Goal: Task Accomplishment & Management: Use online tool/utility

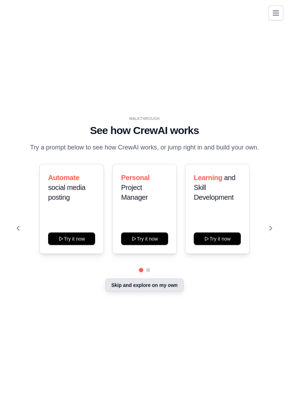
click at [166, 292] on button "Skip and explore on my own" at bounding box center [144, 284] width 78 height 13
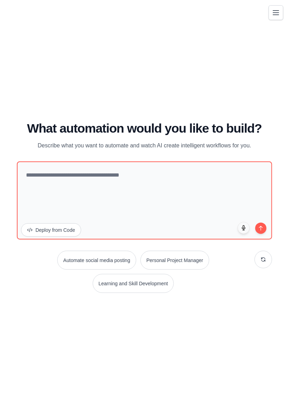
click at [275, 11] on icon "Toggle navigation" at bounding box center [276, 13] width 6 height 4
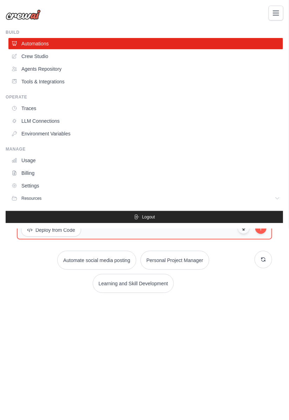
click at [222, 344] on div "tithiwattong@gmail.com Settings Build Automations" at bounding box center [144, 210] width 289 height 420
click at [279, 10] on icon "Toggle navigation" at bounding box center [276, 12] width 8 height 8
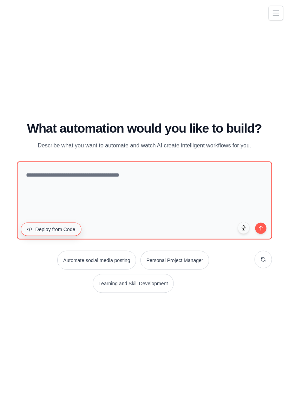
click at [57, 236] on button "Deploy from Code" at bounding box center [51, 228] width 61 height 13
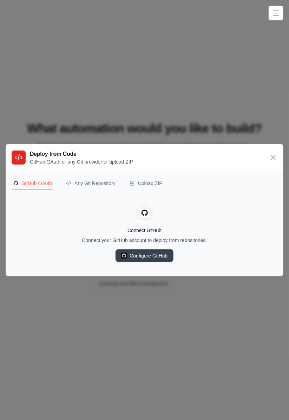
click at [34, 85] on div "Deploy from Code GitHub OAuth or any Git provider or upload ZIP GitHub OAuth An…" at bounding box center [144, 210] width 289 height 420
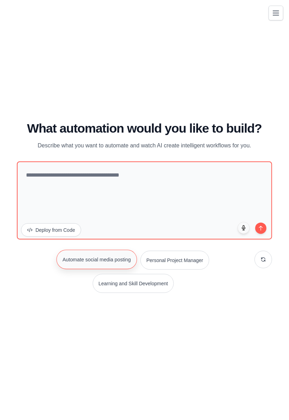
click at [116, 269] on button "Automate social media posting" at bounding box center [97, 258] width 80 height 19
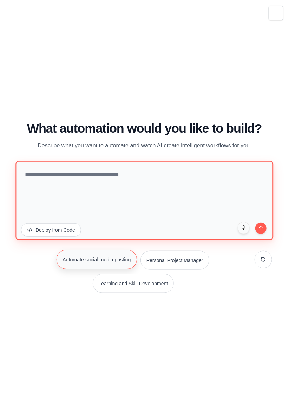
type textarea "**********"
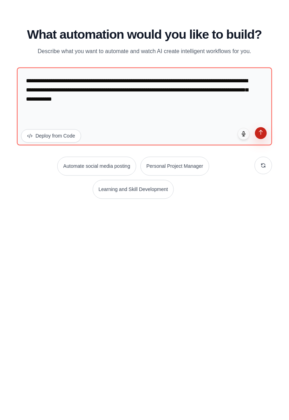
click at [262, 229] on icon "submit" at bounding box center [261, 226] width 6 height 6
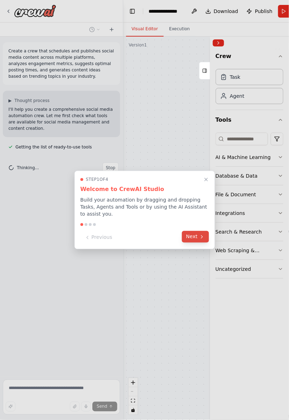
click at [195, 239] on button "Next" at bounding box center [195, 237] width 27 height 12
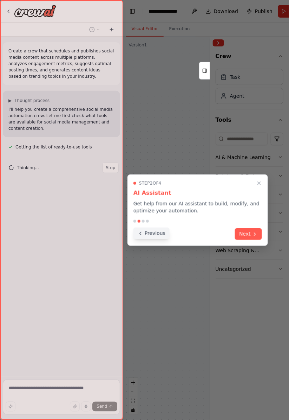
click at [151, 234] on button "Previous" at bounding box center [152, 233] width 36 height 12
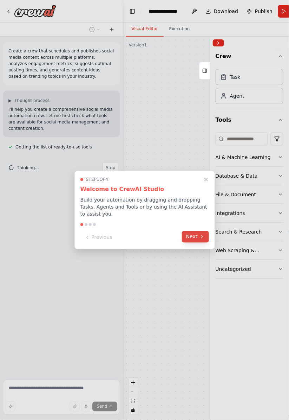
click at [196, 240] on button "Next" at bounding box center [195, 237] width 27 height 12
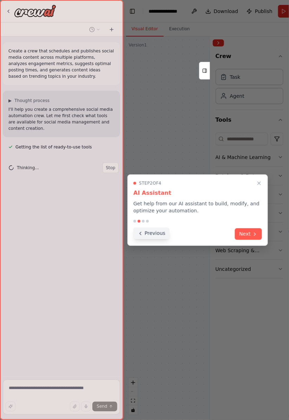
click at [150, 233] on button "Previous" at bounding box center [152, 233] width 36 height 12
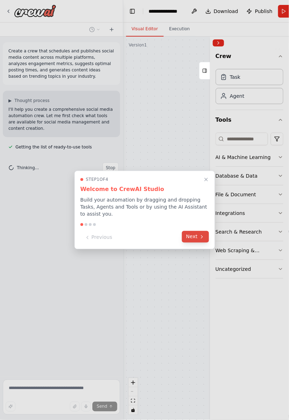
click at [196, 238] on button "Next" at bounding box center [195, 237] width 27 height 12
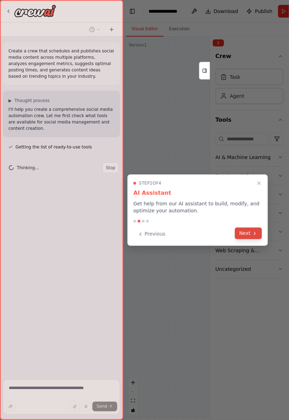
click at [250, 234] on button "Next" at bounding box center [248, 233] width 27 height 12
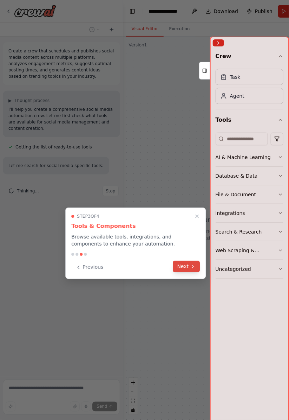
click at [184, 267] on button "Next" at bounding box center [186, 266] width 27 height 12
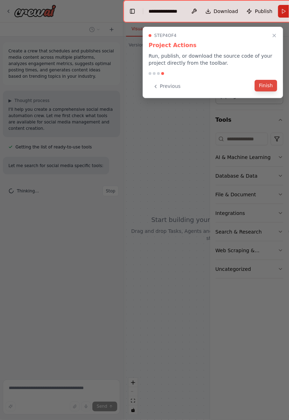
click at [266, 88] on button "Finish" at bounding box center [266, 86] width 22 height 12
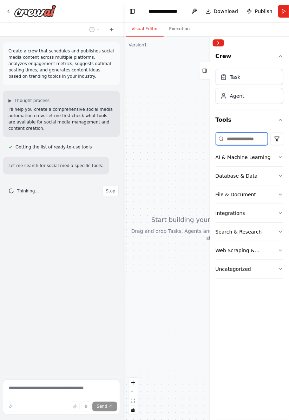
click at [240, 139] on input at bounding box center [242, 138] width 52 height 13
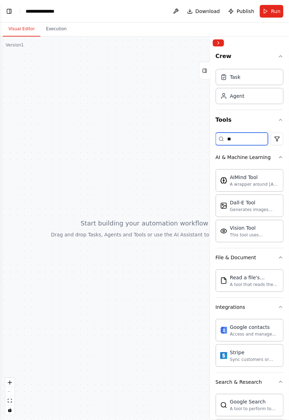
type input "*"
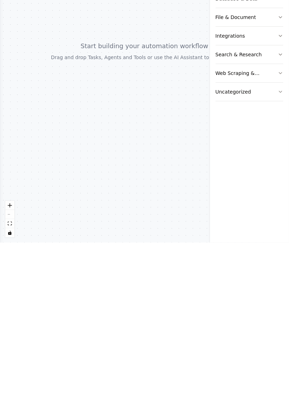
scroll to position [30, 0]
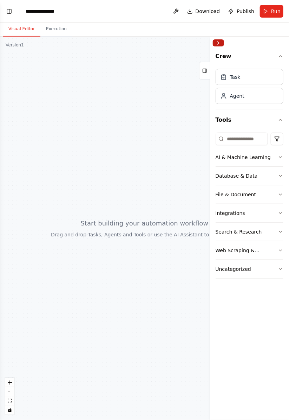
click at [219, 41] on button "Collapse right sidebar" at bounding box center [218, 42] width 11 height 7
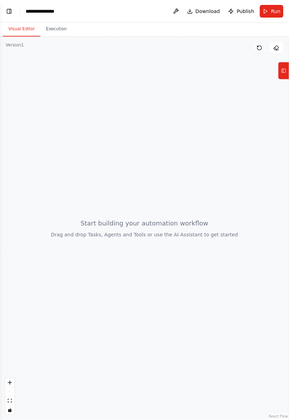
click at [260, 45] on icon at bounding box center [260, 48] width 6 height 6
click at [50, 22] on button "Execution" at bounding box center [56, 29] width 32 height 15
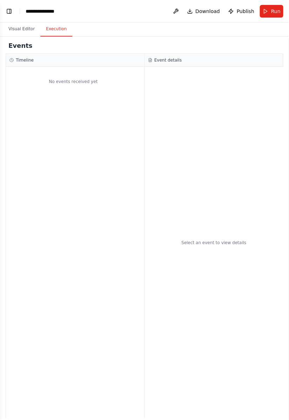
click at [14, 37] on div "Events Timeline No events received yet Event details Select an event to view de…" at bounding box center [144, 228] width 289 height 383
click at [24, 22] on button "Visual Editor" at bounding box center [22, 29] width 38 height 15
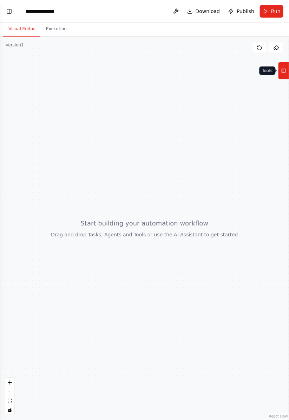
click at [280, 68] on button "Tools" at bounding box center [283, 71] width 11 height 18
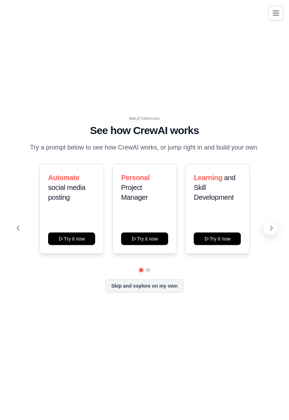
click at [278, 235] on button at bounding box center [271, 228] width 14 height 14
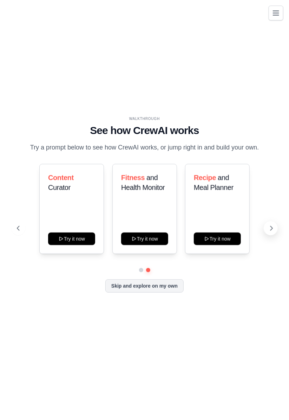
click at [269, 232] on icon at bounding box center [271, 228] width 7 height 7
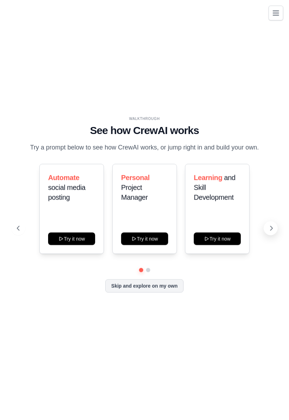
click at [270, 232] on icon at bounding box center [271, 228] width 7 height 7
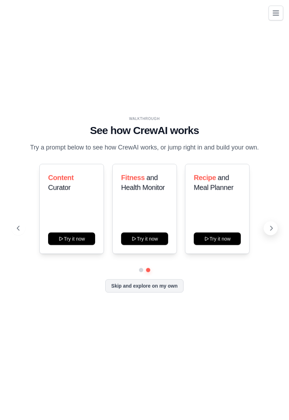
click at [268, 232] on icon at bounding box center [271, 228] width 7 height 7
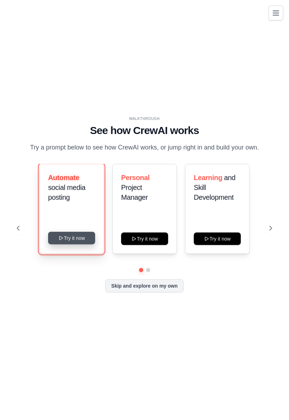
click at [79, 244] on button "Try it now" at bounding box center [71, 238] width 47 height 13
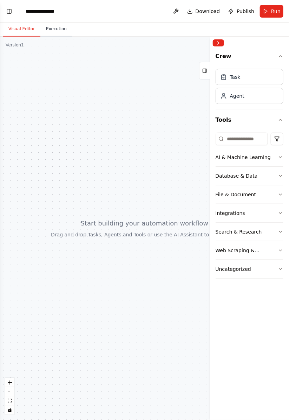
click at [45, 28] on button "Execution" at bounding box center [56, 29] width 32 height 15
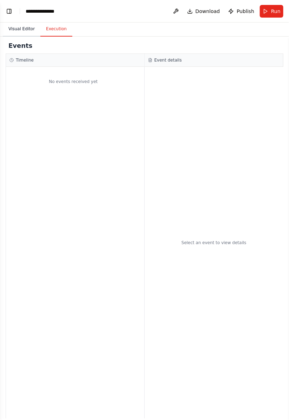
click at [12, 28] on button "Visual Editor" at bounding box center [22, 29] width 38 height 15
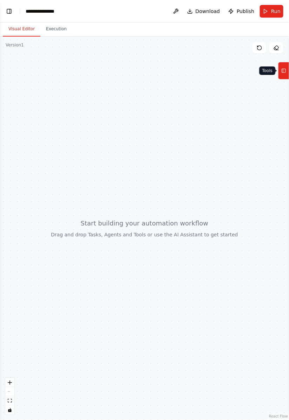
click at [279, 71] on button "Tools" at bounding box center [283, 71] width 11 height 18
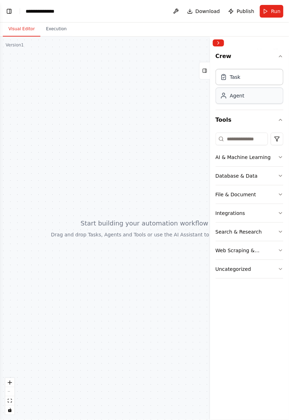
click at [245, 95] on div "Agent" at bounding box center [250, 95] width 68 height 16
click at [247, 98] on div "Agent" at bounding box center [250, 95] width 68 height 16
click at [254, 75] on div "Task" at bounding box center [250, 77] width 68 height 16
click at [243, 95] on div "Agent" at bounding box center [250, 95] width 68 height 16
click at [255, 72] on div "Task" at bounding box center [250, 77] width 68 height 16
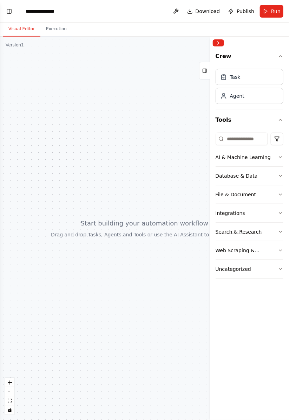
click at [278, 228] on button "Search & Research" at bounding box center [250, 231] width 68 height 18
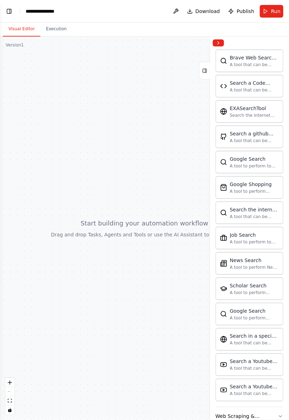
scroll to position [7, 0]
click at [279, 413] on icon "button" at bounding box center [281, 416] width 6 height 6
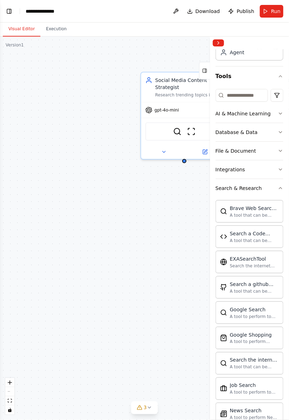
scroll to position [0, 0]
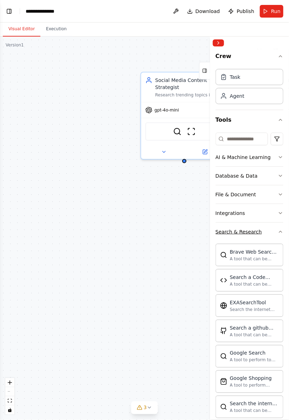
click at [278, 235] on button "Search & Research" at bounding box center [250, 231] width 68 height 18
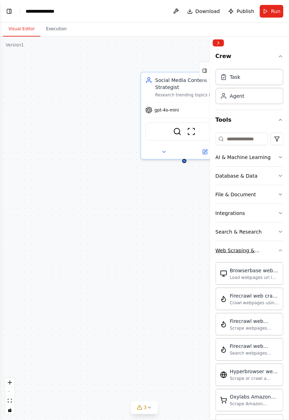
click at [280, 248] on icon "button" at bounding box center [281, 250] width 6 height 6
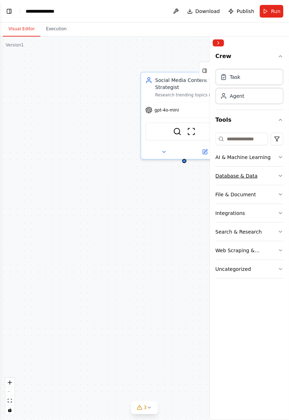
click at [273, 176] on button "Database & Data" at bounding box center [250, 176] width 68 height 18
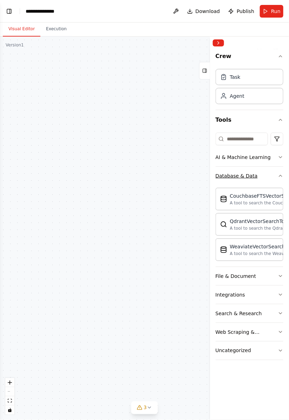
scroll to position [191, 0]
click at [280, 177] on icon "button" at bounding box center [281, 176] width 6 height 6
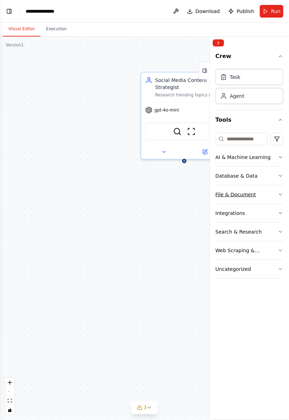
click at [279, 190] on button "File & Document" at bounding box center [250, 194] width 68 height 18
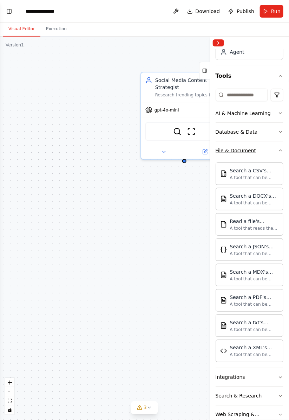
scroll to position [211, 0]
click at [276, 148] on button "File & Document" at bounding box center [250, 150] width 68 height 18
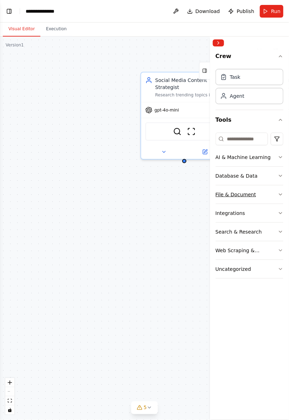
click at [280, 197] on button "File & Document" at bounding box center [250, 194] width 68 height 18
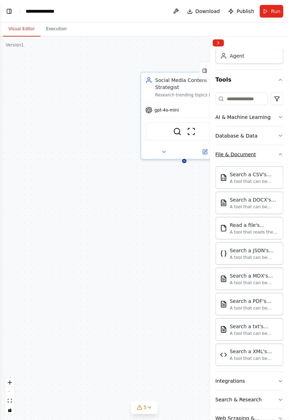
scroll to position [40, 0]
click at [280, 378] on icon "button" at bounding box center [281, 381] width 6 height 6
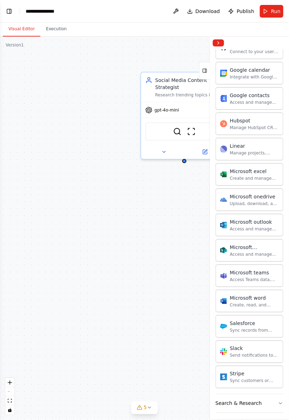
scroll to position [475, 0]
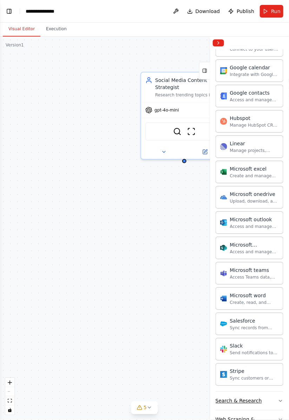
click at [278, 398] on icon "button" at bounding box center [281, 401] width 6 height 6
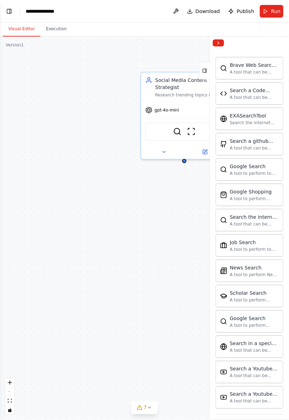
scroll to position [215, 0]
click at [279, 419] on icon "button" at bounding box center [281, 424] width 6 height 6
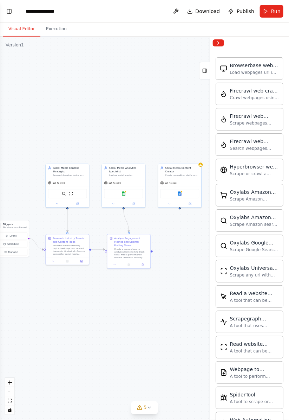
scroll to position [1207, 0]
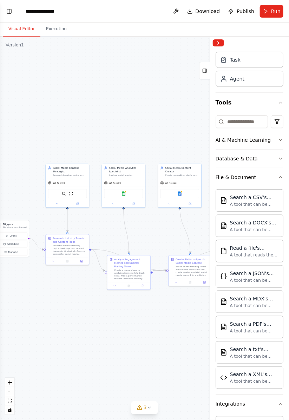
scroll to position [0, 0]
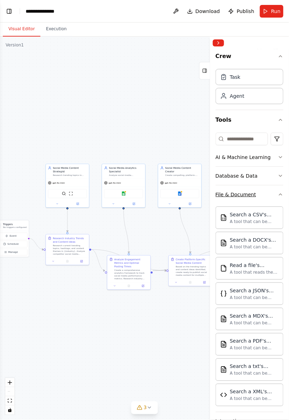
click at [279, 191] on icon "button" at bounding box center [281, 194] width 6 height 6
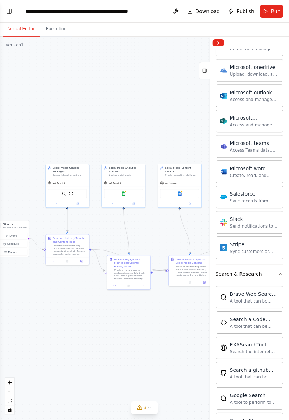
scroll to position [394, 0]
click at [278, 266] on button "Search & Research" at bounding box center [250, 274] width 68 height 18
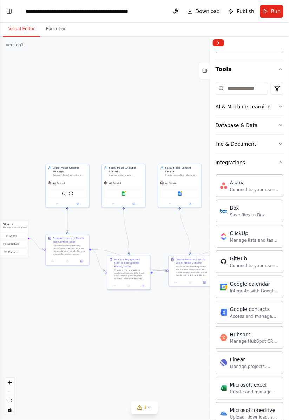
scroll to position [0, 0]
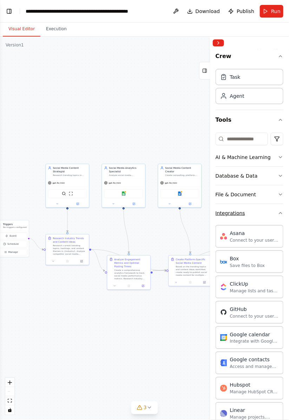
click at [278, 213] on icon "button" at bounding box center [281, 213] width 6 height 6
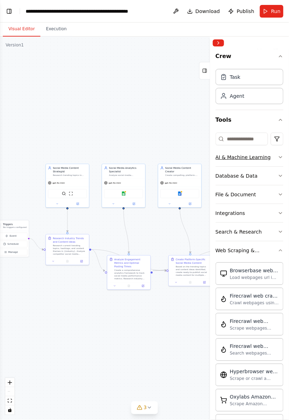
click at [277, 157] on button "AI & Machine Learning" at bounding box center [250, 157] width 68 height 18
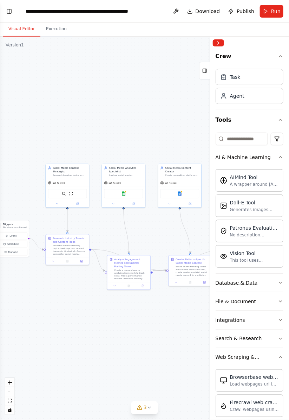
click at [280, 280] on icon "button" at bounding box center [281, 283] width 6 height 6
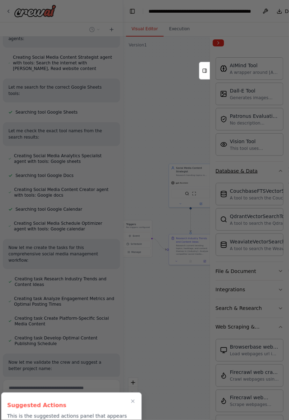
scroll to position [113, 0]
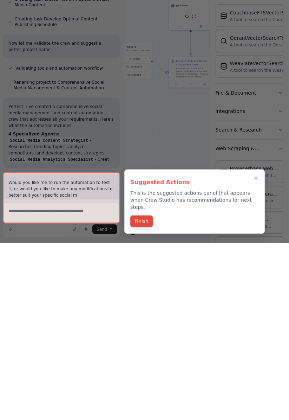
click at [147, 396] on button "Finish" at bounding box center [141, 398] width 22 height 12
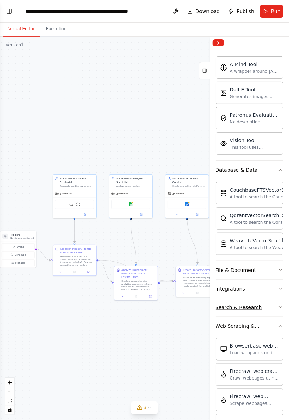
click at [279, 304] on icon "button" at bounding box center [281, 307] width 6 height 6
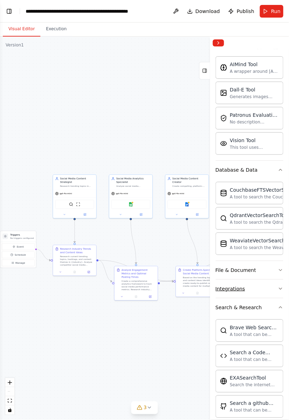
click at [278, 285] on button "Integrations" at bounding box center [250, 288] width 68 height 18
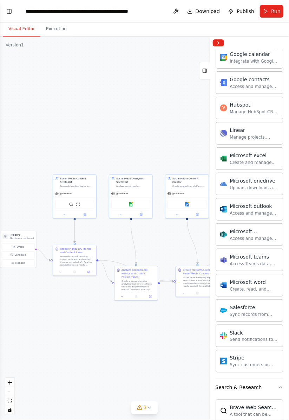
scroll to position [0, 0]
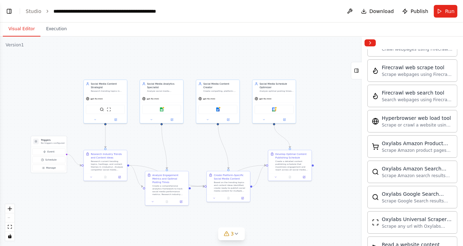
click at [12, 47] on div "Version 1" at bounding box center [15, 45] width 18 height 6
click at [50, 31] on button "Execution" at bounding box center [56, 29] width 32 height 15
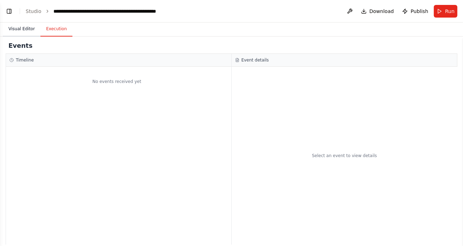
click at [15, 30] on button "Visual Editor" at bounding box center [22, 29] width 38 height 15
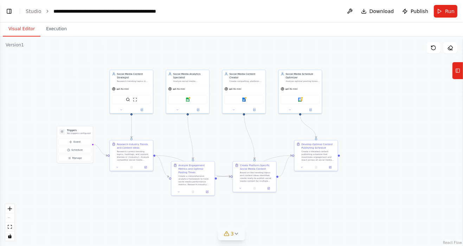
click at [239, 240] on button "3" at bounding box center [231, 233] width 27 height 13
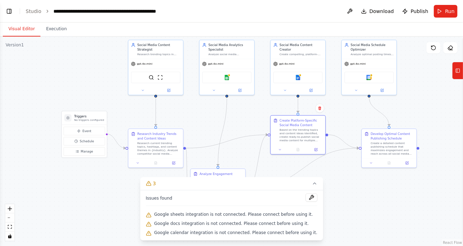
click at [51, 91] on div ".deletable-edge-delete-btn { width: 20px; height: 20px; border: 0px solid #ffff…" at bounding box center [231, 141] width 463 height 209
click at [289, 15] on button "Run" at bounding box center [446, 11] width 24 height 13
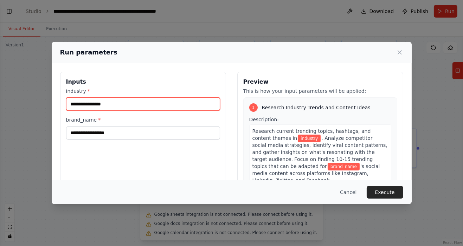
click at [83, 107] on input "industry *" at bounding box center [143, 103] width 154 height 13
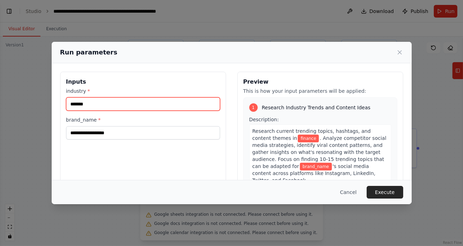
type input "*******"
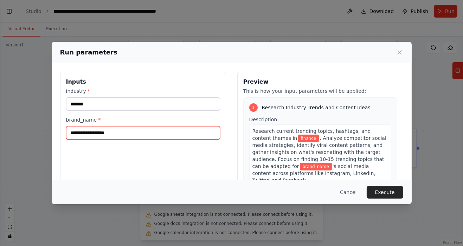
click at [82, 135] on input "brand_name *" at bounding box center [143, 132] width 154 height 13
type input "******"
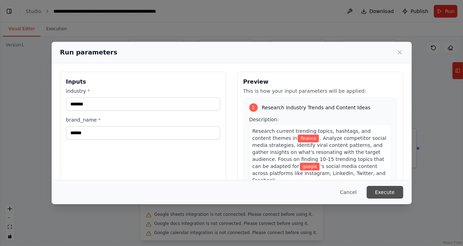
click at [289, 199] on button "Execute" at bounding box center [384, 192] width 37 height 13
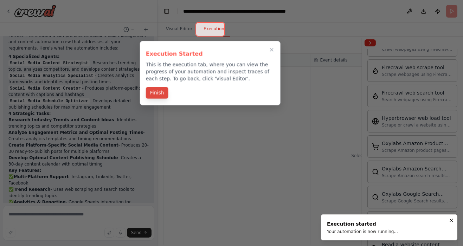
click at [152, 92] on button "Finish" at bounding box center [157, 93] width 22 height 12
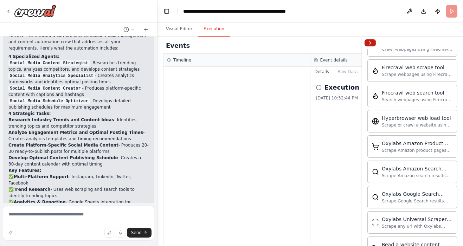
click at [289, 45] on button "Collapse right sidebar" at bounding box center [369, 42] width 11 height 7
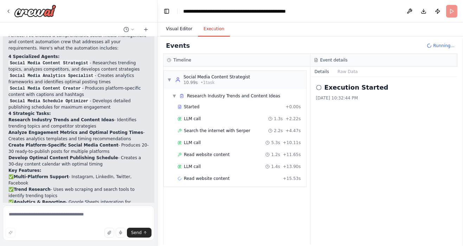
click at [178, 29] on button "Visual Editor" at bounding box center [179, 29] width 38 height 15
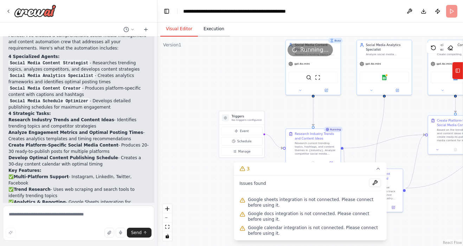
click at [210, 31] on button "Execution" at bounding box center [214, 29] width 32 height 15
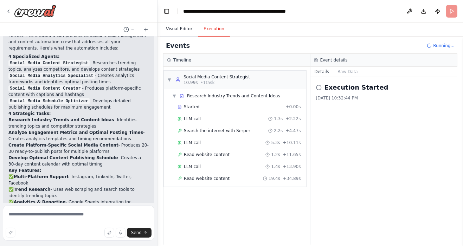
click at [176, 30] on button "Visual Editor" at bounding box center [179, 29] width 38 height 15
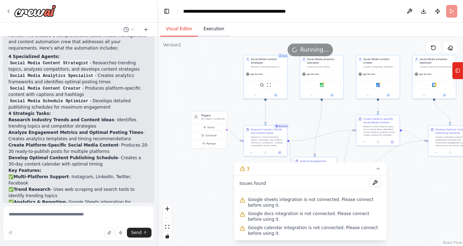
click at [210, 30] on button "Execution" at bounding box center [214, 29] width 32 height 15
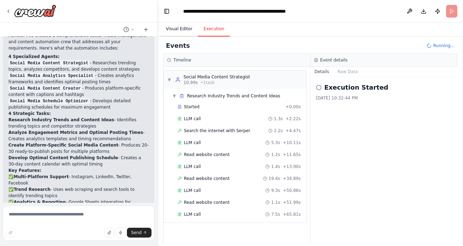
click at [180, 30] on button "Visual Editor" at bounding box center [179, 29] width 38 height 15
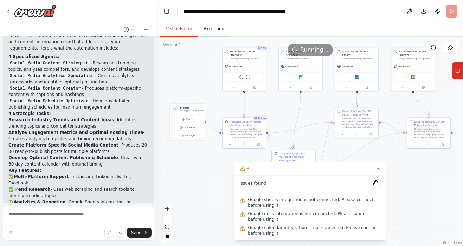
click at [211, 28] on button "Execution" at bounding box center [214, 29] width 32 height 15
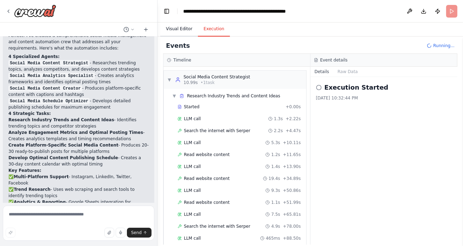
click at [174, 30] on button "Visual Editor" at bounding box center [179, 29] width 38 height 15
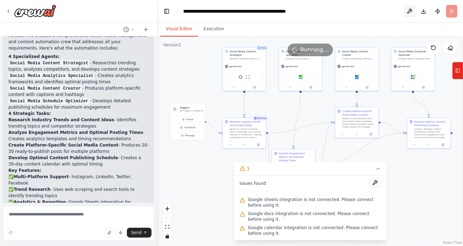
click at [289, 15] on button at bounding box center [409, 11] width 11 height 13
click at [214, 30] on button "Execution" at bounding box center [214, 29] width 32 height 15
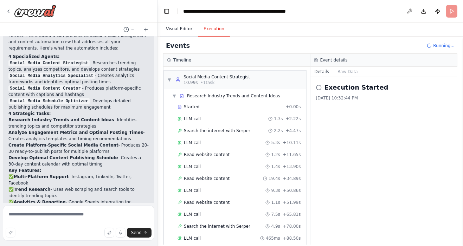
click at [175, 30] on button "Visual Editor" at bounding box center [179, 29] width 38 height 15
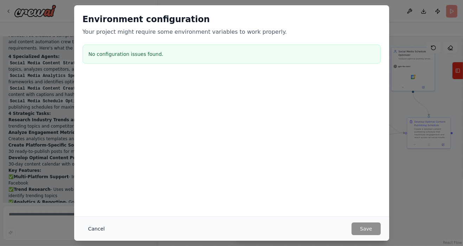
click at [93, 235] on button "Cancel" at bounding box center [97, 228] width 28 height 13
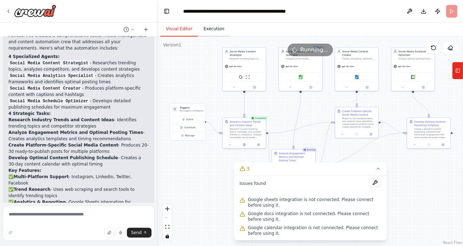
click at [209, 28] on button "Execution" at bounding box center [214, 29] width 32 height 15
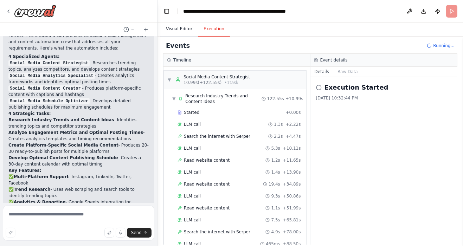
click at [177, 31] on button "Visual Editor" at bounding box center [179, 29] width 38 height 15
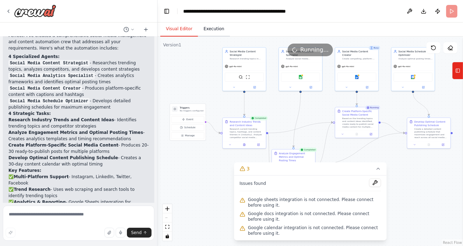
click at [214, 27] on button "Execution" at bounding box center [214, 29] width 32 height 15
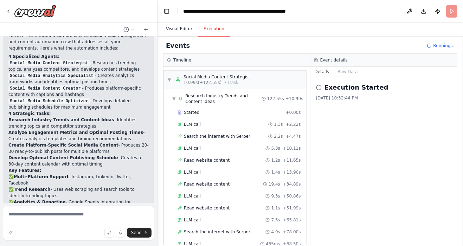
click at [178, 31] on button "Visual Editor" at bounding box center [179, 29] width 38 height 15
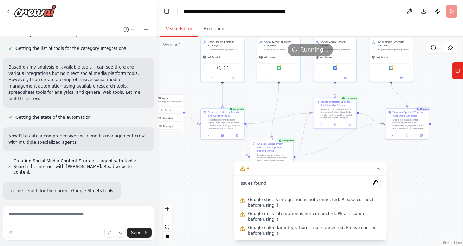
scroll to position [239, 0]
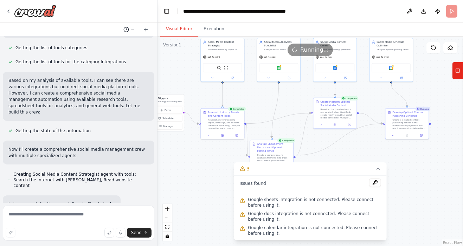
click at [126, 29] on icon at bounding box center [126, 30] width 6 height 6
click at [127, 30] on div at bounding box center [78, 123] width 157 height 246
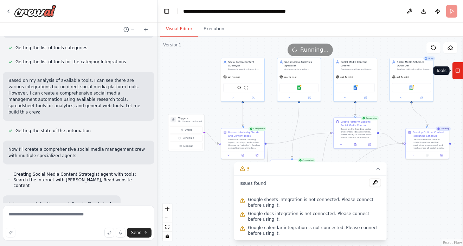
click at [289, 71] on icon at bounding box center [457, 70] width 5 height 11
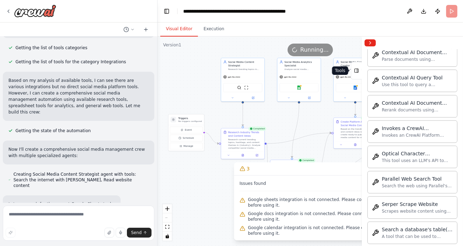
scroll to position [1733, 0]
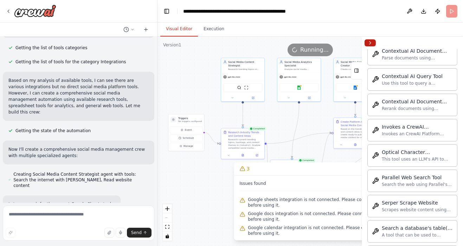
click at [289, 44] on button "Collapse right sidebar" at bounding box center [369, 42] width 11 height 7
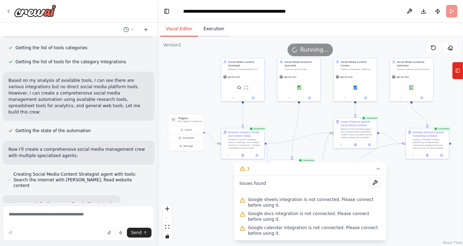
click at [203, 30] on button "Execution" at bounding box center [214, 29] width 32 height 15
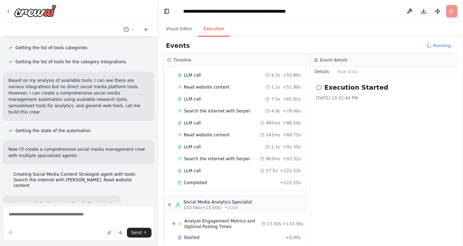
scroll to position [272, 0]
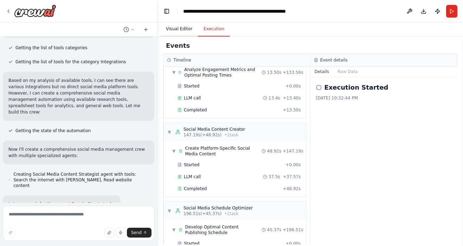
click at [183, 28] on button "Visual Editor" at bounding box center [179, 29] width 38 height 15
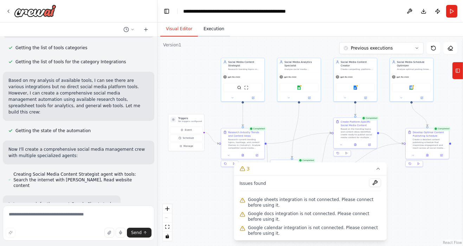
click at [207, 27] on button "Execution" at bounding box center [214, 29] width 32 height 15
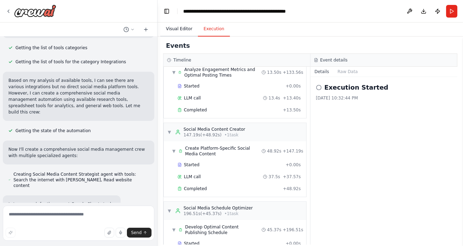
click at [177, 30] on button "Visual Editor" at bounding box center [179, 29] width 38 height 15
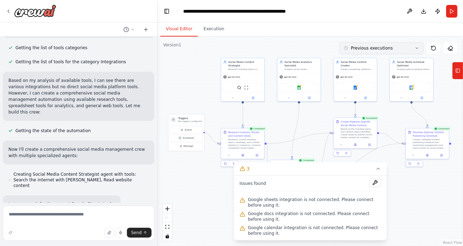
click at [289, 51] on button "Previous executions" at bounding box center [381, 48] width 84 height 12
click at [289, 47] on button "Previous executions" at bounding box center [381, 48] width 84 height 12
click at [289, 50] on button "Previous executions" at bounding box center [381, 48] width 84 height 12
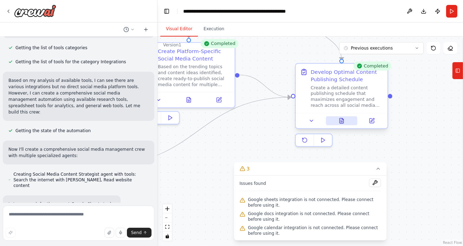
click at [289, 122] on icon at bounding box center [341, 122] width 2 height 0
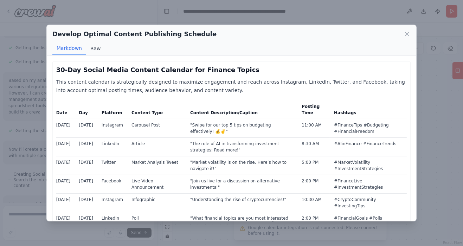
click at [92, 52] on button "Raw" at bounding box center [95, 48] width 19 height 13
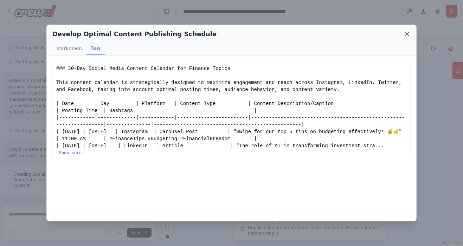
click at [289, 36] on icon at bounding box center [407, 34] width 4 height 4
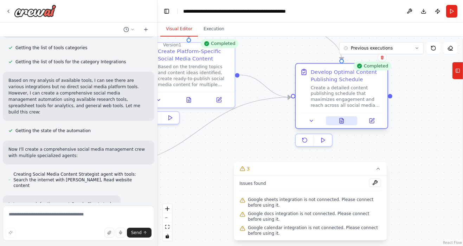
click at [289, 122] on icon at bounding box center [341, 122] width 2 height 0
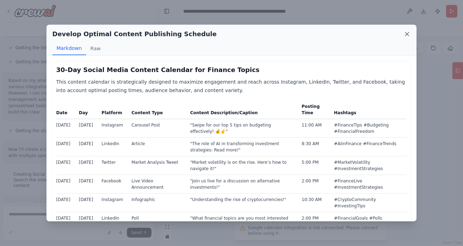
click at [289, 38] on icon at bounding box center [406, 34] width 7 height 7
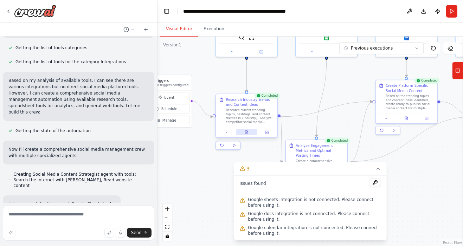
click at [247, 132] on icon at bounding box center [246, 132] width 3 height 3
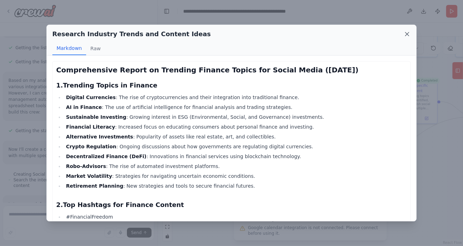
click at [289, 38] on icon at bounding box center [406, 34] width 7 height 7
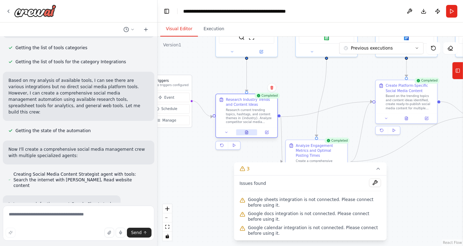
click at [250, 135] on button at bounding box center [246, 132] width 21 height 6
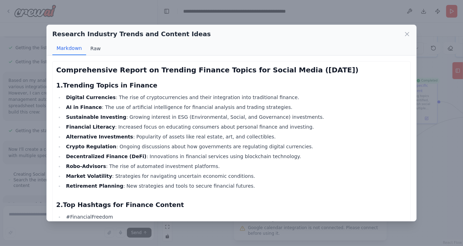
click at [93, 52] on button "Raw" at bounding box center [95, 48] width 19 height 13
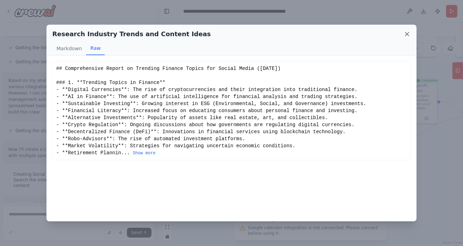
click at [289, 36] on icon at bounding box center [407, 34] width 4 height 4
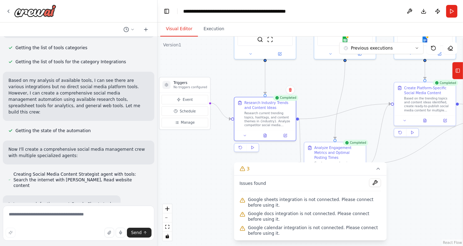
click at [190, 168] on div ".deletable-edge-delete-btn { width: 20px; height: 20px; border: 0px solid #ffff…" at bounding box center [309, 141] width 305 height 209
click at [266, 134] on icon at bounding box center [265, 133] width 1 height 1
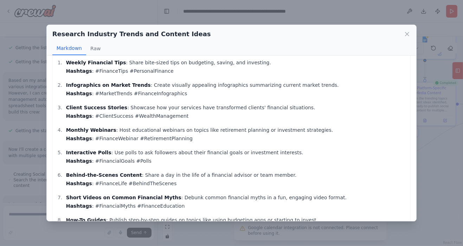
scroll to position [615, 0]
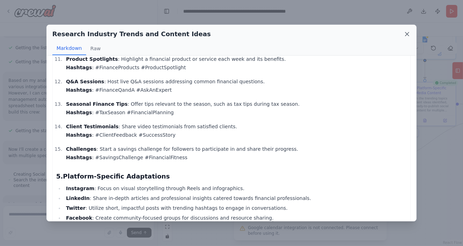
click at [289, 38] on icon at bounding box center [406, 34] width 7 height 7
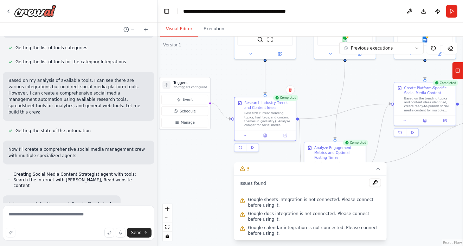
click at [206, 169] on div ".deletable-edge-delete-btn { width: 20px; height: 20px; border: 0px solid #ffff…" at bounding box center [309, 141] width 305 height 209
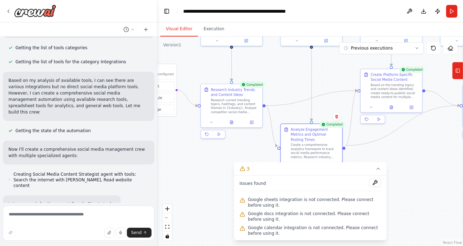
click at [204, 172] on div ".deletable-edge-delete-btn { width: 20px; height: 20px; border: 0px solid #ffff…" at bounding box center [309, 141] width 305 height 209
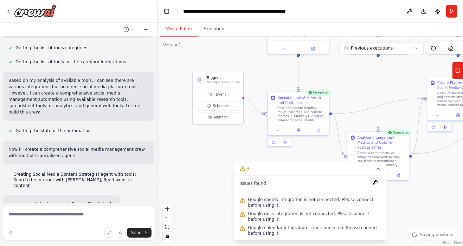
click at [221, 80] on p "No triggers configured" at bounding box center [224, 82] width 34 height 4
click at [208, 152] on div ".deletable-edge-delete-btn { width: 20px; height: 20px; border: 0px solid #ffff…" at bounding box center [309, 141] width 305 height 209
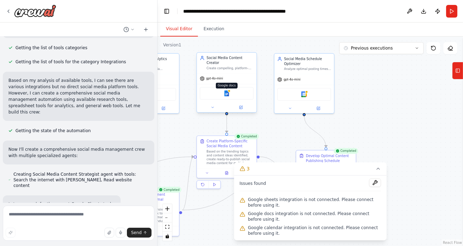
click at [228, 90] on img at bounding box center [227, 93] width 6 height 6
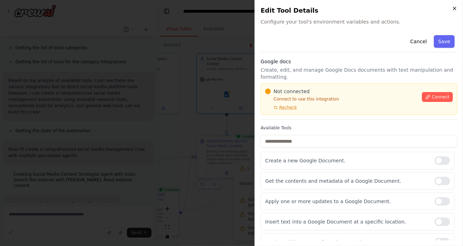
click at [289, 8] on icon "button" at bounding box center [454, 8] width 3 height 3
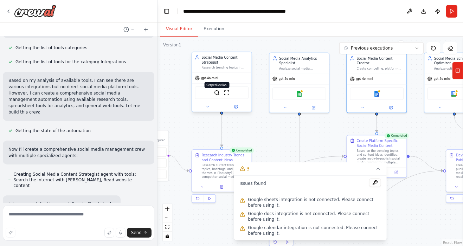
click at [217, 92] on img at bounding box center [217, 93] width 6 height 6
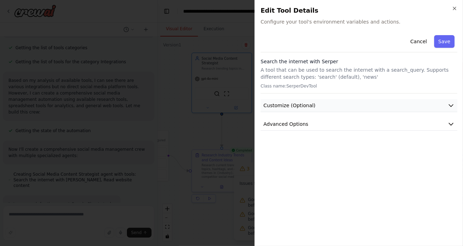
click at [289, 107] on icon "button" at bounding box center [450, 105] width 7 height 7
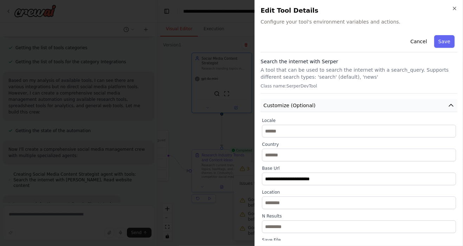
click at [289, 107] on icon "button" at bounding box center [450, 105] width 7 height 7
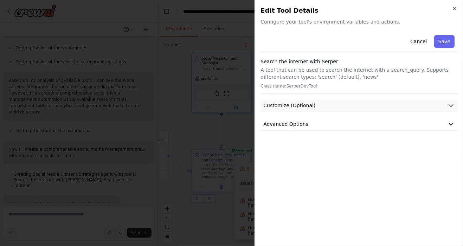
click at [289, 107] on icon "button" at bounding box center [450, 105] width 7 height 7
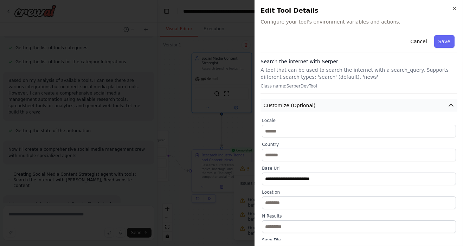
click at [289, 105] on icon "button" at bounding box center [451, 105] width 4 height 2
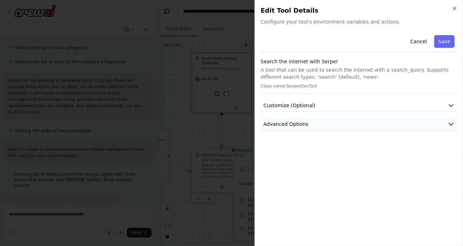
click at [289, 130] on button "Advanced Options" at bounding box center [358, 124] width 197 height 13
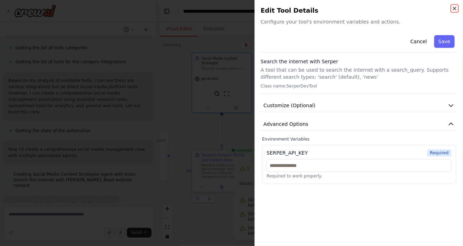
click at [289, 8] on icon "button" at bounding box center [454, 8] width 3 height 3
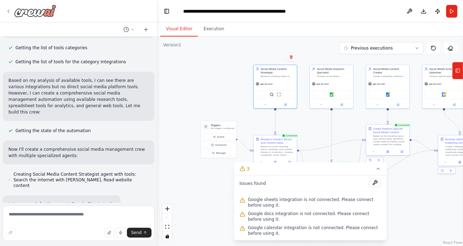
click at [10, 11] on icon at bounding box center [9, 11] width 6 height 6
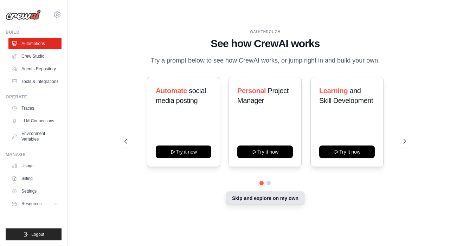
click at [279, 205] on button "Skip and explore on my own" at bounding box center [265, 197] width 78 height 13
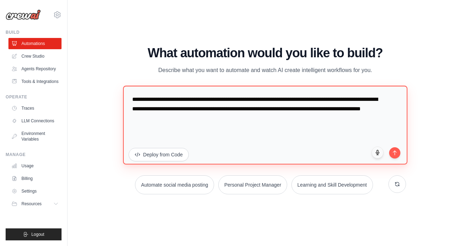
click at [273, 141] on textarea "**********" at bounding box center [265, 125] width 284 height 79
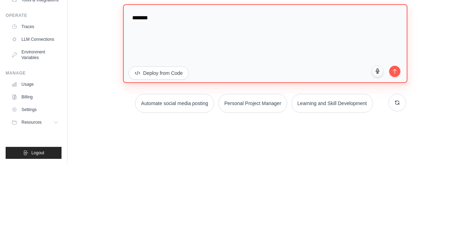
type textarea "**"
click at [397, 161] on textarea "**********" at bounding box center [265, 125] width 284 height 79
type textarea "**********"
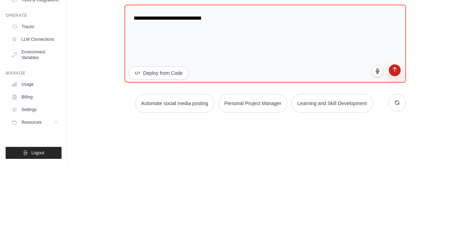
click at [397, 154] on icon "submit" at bounding box center [394, 151] width 6 height 6
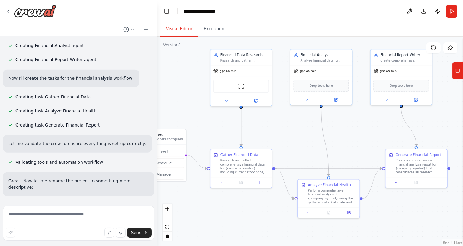
scroll to position [427, 0]
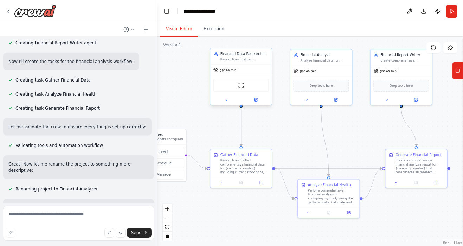
click at [228, 72] on div "gpt-4o-mini" at bounding box center [225, 69] width 24 height 5
click at [186, 79] on div ".deletable-edge-delete-btn { width: 20px; height: 20px; border: 0px solid #ffff…" at bounding box center [309, 141] width 305 height 209
click at [256, 100] on icon at bounding box center [256, 99] width 2 height 2
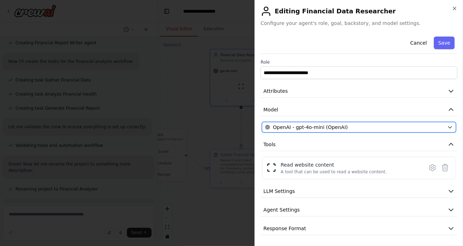
click at [451, 127] on icon "button" at bounding box center [450, 127] width 6 height 6
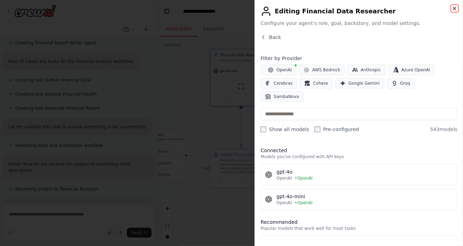
click at [454, 8] on icon "button" at bounding box center [454, 9] width 6 height 6
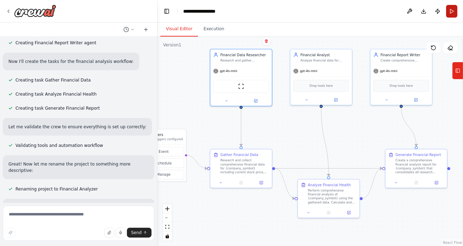
click at [450, 13] on button "Run" at bounding box center [451, 11] width 11 height 13
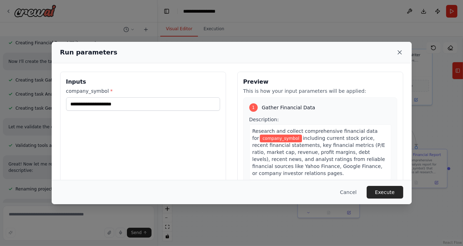
click at [398, 49] on icon at bounding box center [399, 52] width 7 height 7
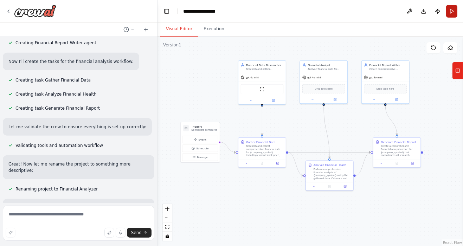
click at [453, 13] on button "Run" at bounding box center [451, 11] width 11 height 13
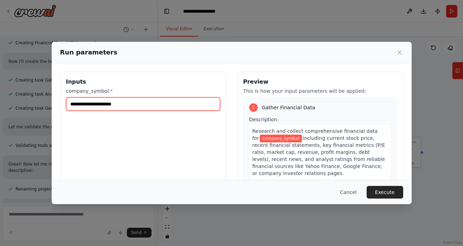
click at [90, 97] on input "company_symbol *" at bounding box center [143, 103] width 154 height 13
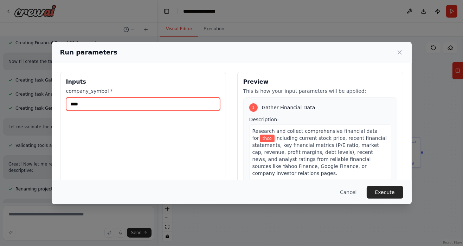
type input "*****"
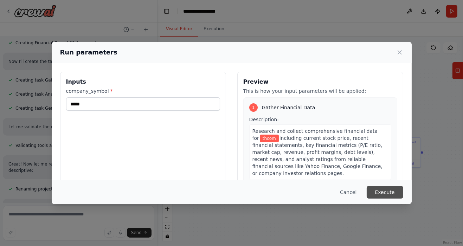
click at [391, 199] on button "Execute" at bounding box center [384, 192] width 37 height 13
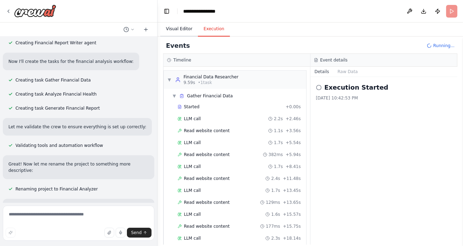
click at [175, 30] on button "Visual Editor" at bounding box center [179, 29] width 38 height 15
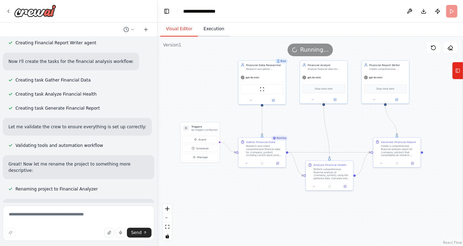
click at [208, 28] on button "Execution" at bounding box center [214, 29] width 32 height 15
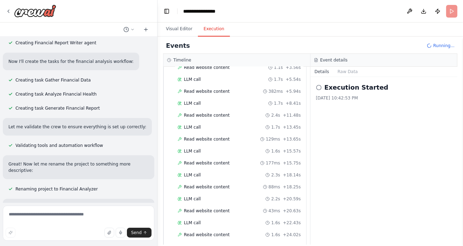
scroll to position [0, 0]
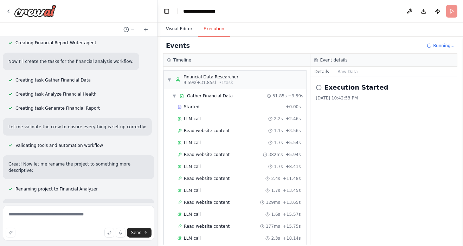
click at [175, 30] on button "Visual Editor" at bounding box center [179, 29] width 38 height 15
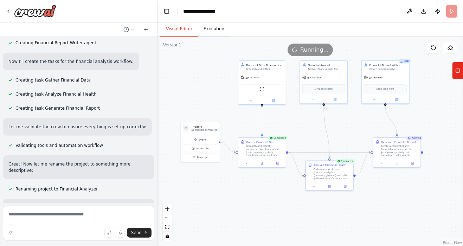
click at [208, 28] on button "Execution" at bounding box center [214, 29] width 32 height 15
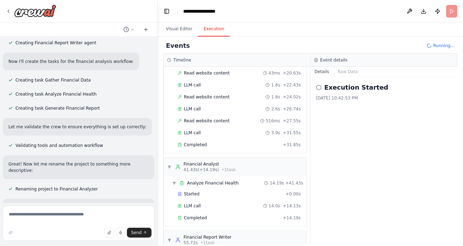
scroll to position [213, 0]
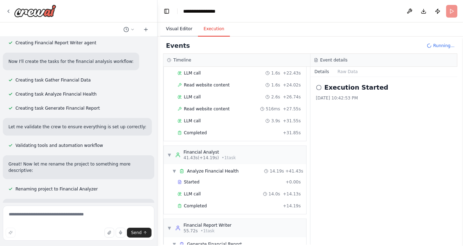
click at [177, 30] on button "Visual Editor" at bounding box center [179, 29] width 38 height 15
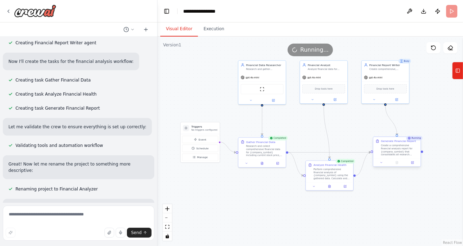
click at [396, 149] on div "Create a comprehensive financial analysis report for {company_symbol} that cons…" at bounding box center [399, 150] width 37 height 12
click at [423, 90] on div ".deletable-edge-delete-btn { width: 20px; height: 20px; border: 0px solid #ffff…" at bounding box center [309, 141] width 305 height 209
click at [211, 30] on button "Execution" at bounding box center [214, 29] width 32 height 15
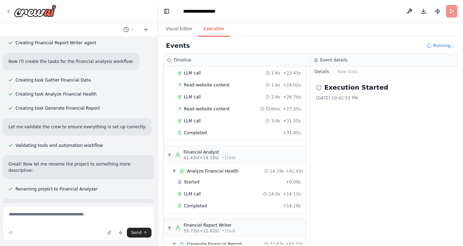
scroll to position [225, 0]
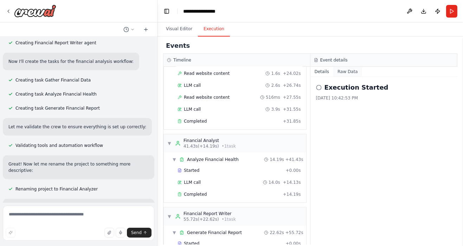
click at [344, 72] on button "Raw Data" at bounding box center [347, 72] width 29 height 10
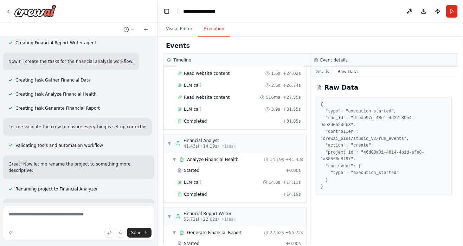
click at [323, 73] on button "Details" at bounding box center [321, 72] width 23 height 10
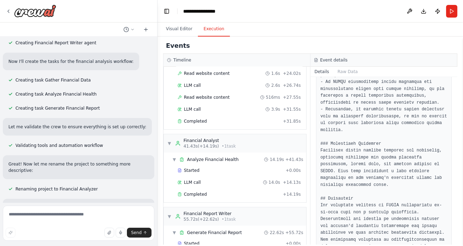
scroll to position [977, 0]
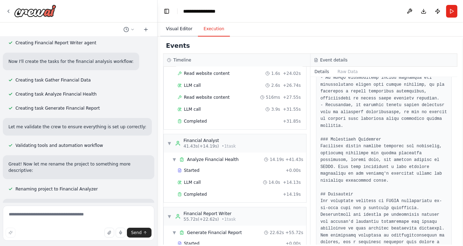
click at [177, 31] on button "Visual Editor" at bounding box center [179, 29] width 38 height 15
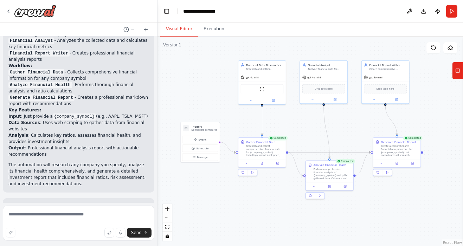
scroll to position [655, 0]
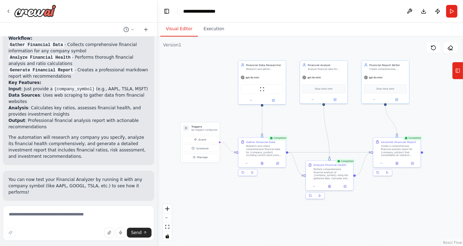
click at [430, 125] on div ".deletable-edge-delete-btn { width: 20px; height: 20px; border: 0px solid #ffff…" at bounding box center [309, 141] width 305 height 209
click at [216, 31] on button "Execution" at bounding box center [214, 29] width 32 height 15
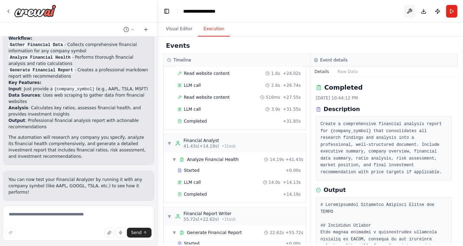
click at [406, 12] on button at bounding box center [409, 11] width 11 height 13
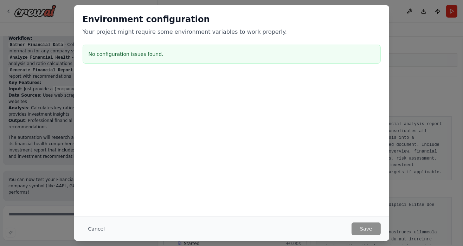
click at [91, 235] on button "Cancel" at bounding box center [97, 228] width 28 height 13
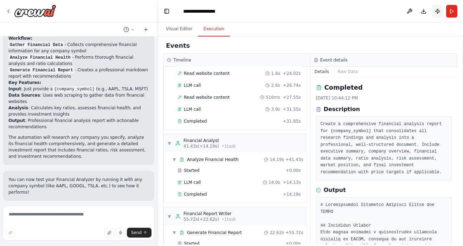
click at [435, 12] on button "Publish" at bounding box center [437, 11] width 11 height 13
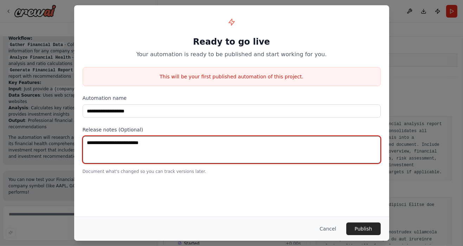
click at [95, 159] on textarea at bounding box center [232, 149] width 298 height 27
type textarea "****"
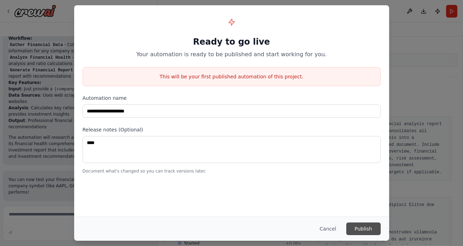
click at [366, 235] on button "Publish" at bounding box center [363, 228] width 34 height 13
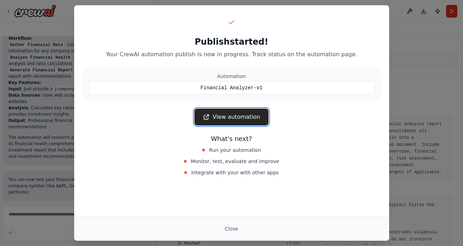
click at [218, 125] on link "View automation" at bounding box center [231, 117] width 74 height 17
click at [408, 57] on div "Publish started! Your CrewAI automation publish is now in progress. Track statu…" at bounding box center [231, 123] width 463 height 246
click at [217, 114] on link "View automation" at bounding box center [231, 117] width 74 height 17
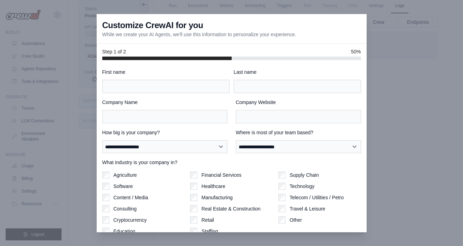
scroll to position [8, 0]
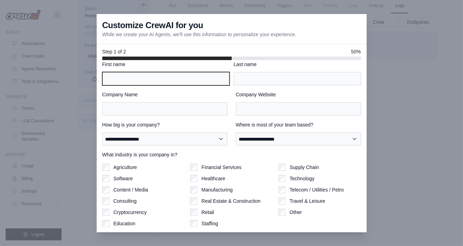
click at [119, 82] on input "First name" at bounding box center [165, 78] width 127 height 13
type input "********"
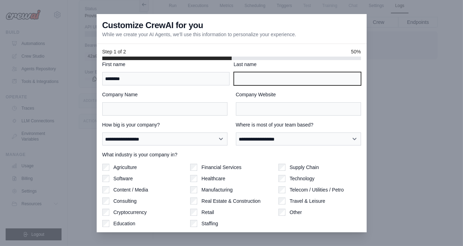
click at [247, 79] on input "Last name" at bounding box center [297, 78] width 127 height 13
type input "*"
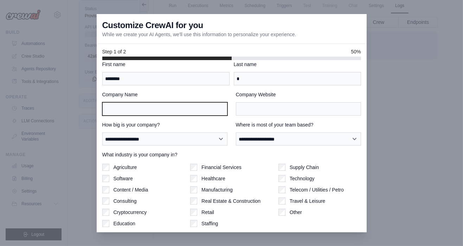
click at [110, 102] on input "Company Name" at bounding box center [164, 108] width 125 height 13
type input "*"
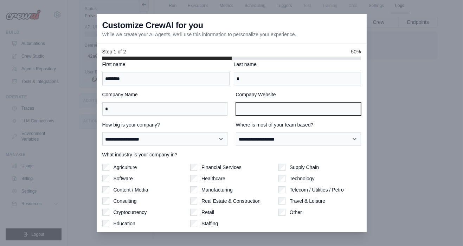
click at [249, 102] on input "Company Website" at bounding box center [298, 108] width 125 height 13
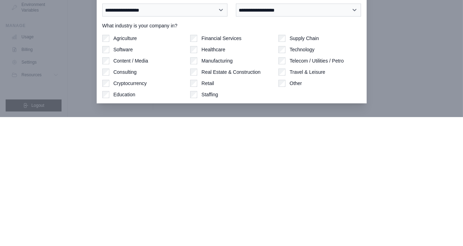
scroll to position [0, 0]
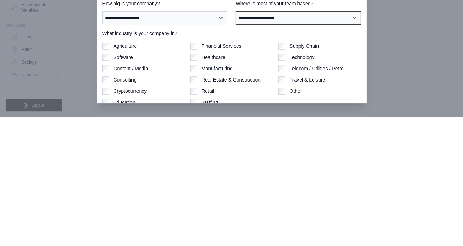
click at [348, 151] on select "**********" at bounding box center [298, 146] width 125 height 13
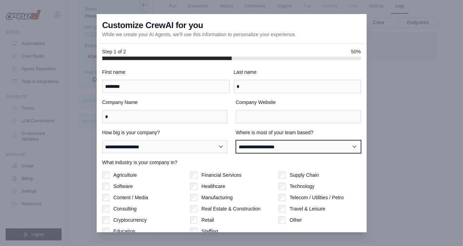
select select "**********"
click at [349, 151] on select "**********" at bounding box center [298, 146] width 125 height 13
click at [340, 153] on select "**********" at bounding box center [298, 146] width 125 height 13
select select "**********"
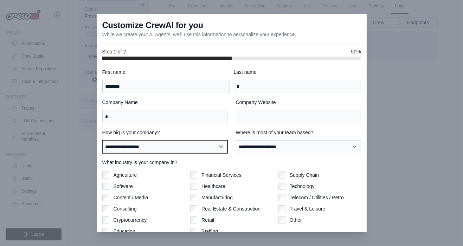
click at [116, 148] on select "**********" at bounding box center [164, 146] width 125 height 13
select select "**********"
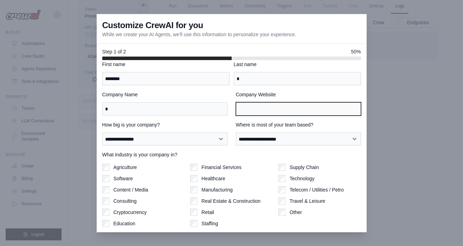
click at [317, 109] on input "Company Website" at bounding box center [298, 108] width 125 height 13
click at [297, 110] on input "**********" at bounding box center [298, 108] width 125 height 13
type input "****"
click at [324, 110] on input "Company Website" at bounding box center [298, 108] width 125 height 13
type input "**********"
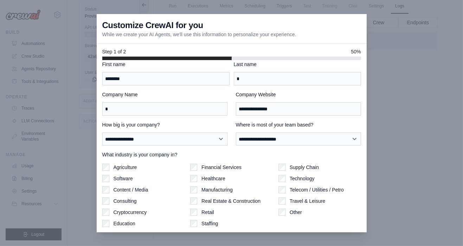
click at [347, 243] on icon "button" at bounding box center [350, 239] width 7 height 7
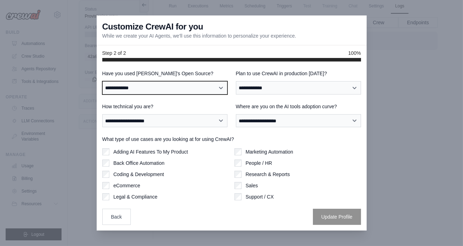
click at [213, 94] on select "**********" at bounding box center [164, 87] width 125 height 13
select select "**"
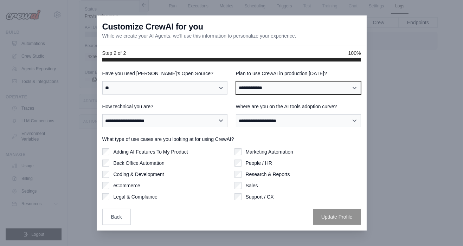
click at [297, 94] on select "**********" at bounding box center [298, 87] width 125 height 13
select select "****"
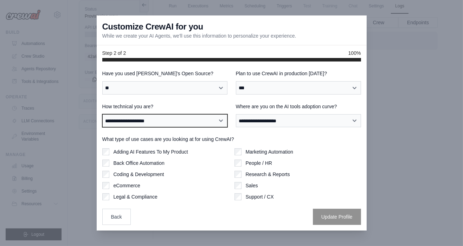
click at [212, 127] on select "**********" at bounding box center [164, 120] width 125 height 13
select select "**********"
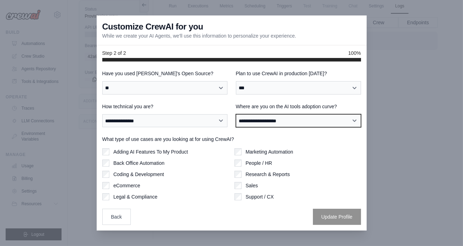
click at [281, 127] on select "**********" at bounding box center [298, 120] width 125 height 13
select select "**********"
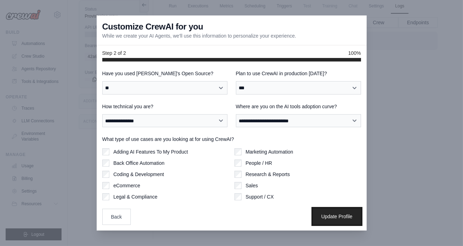
click at [335, 225] on button "Update Profile" at bounding box center [337, 216] width 48 height 16
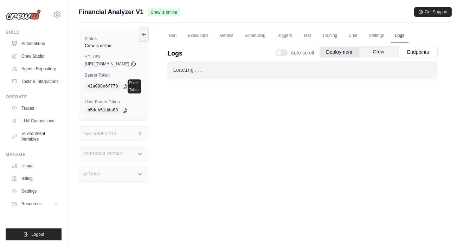
click at [382, 50] on button "Crew" at bounding box center [378, 51] width 39 height 11
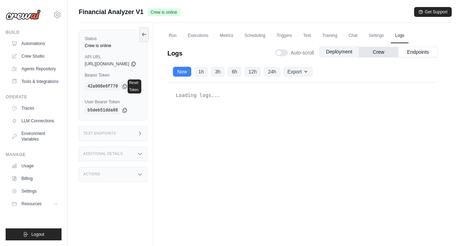
click at [343, 50] on button "Deployment" at bounding box center [338, 51] width 39 height 11
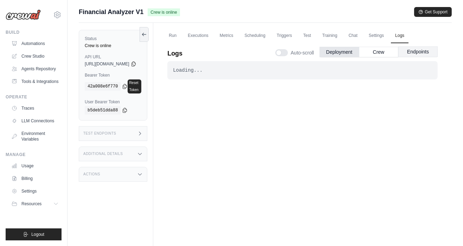
click at [420, 54] on button "Endpoints" at bounding box center [417, 51] width 39 height 11
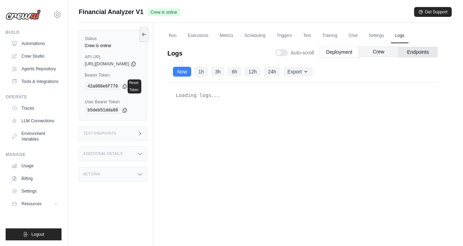
click at [378, 52] on button "Crew" at bounding box center [378, 51] width 39 height 11
click at [343, 51] on button "Deployment" at bounding box center [338, 51] width 39 height 11
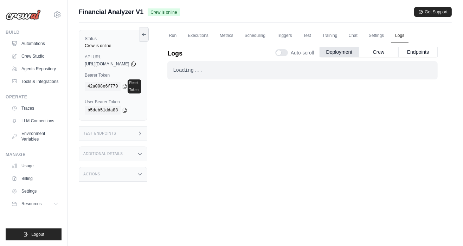
click at [147, 134] on div "Test Endpoints" at bounding box center [113, 133] width 69 height 15
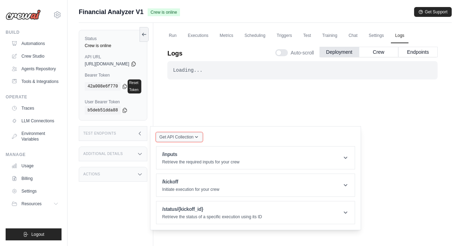
click at [199, 134] on icon "button" at bounding box center [197, 137] width 6 height 6
click at [286, 100] on div "Loading... . . . Successful" at bounding box center [302, 153] width 270 height 184
click at [411, 129] on div "Loading... . . . Successful" at bounding box center [302, 153] width 270 height 184
click at [349, 154] on icon at bounding box center [345, 157] width 7 height 7
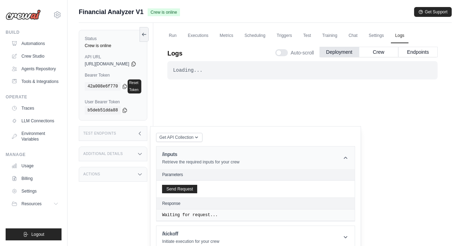
click at [355, 152] on header "/inputs Retrieve the required inputs for your crew" at bounding box center [255, 158] width 198 height 22
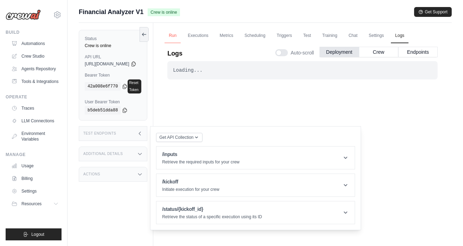
click at [181, 37] on link "Run" at bounding box center [172, 35] width 16 height 15
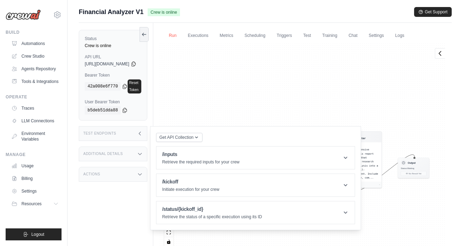
click at [181, 33] on link "Run" at bounding box center [172, 35] width 16 height 15
click at [407, 219] on div "Agent Financial Data Researcher Task Research and collect comprehensive financi…" at bounding box center [302, 147] width 287 height 209
click at [147, 130] on div "Test Endpoints" at bounding box center [113, 133] width 69 height 15
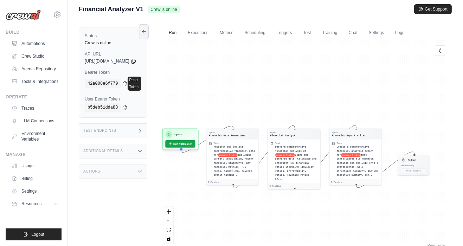
scroll to position [30, 0]
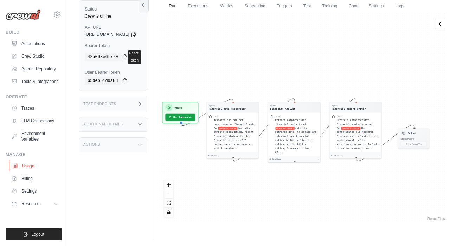
click at [22, 164] on link "Usage" at bounding box center [35, 165] width 53 height 11
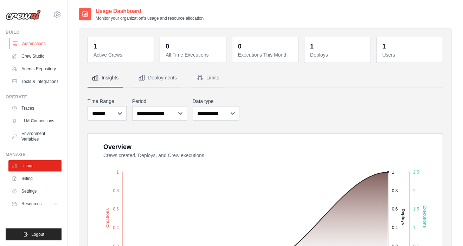
click at [33, 42] on link "Automations" at bounding box center [35, 43] width 53 height 11
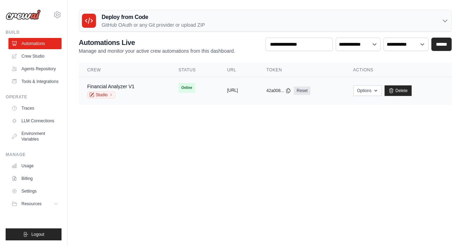
click at [238, 88] on button "https://financial-analyzer-v1-cc1dc" at bounding box center [232, 90] width 11 height 6
click at [227, 90] on button "https://financial-analyzer-v1-cc1dc" at bounding box center [232, 90] width 11 height 6
click at [382, 91] on button "Options" at bounding box center [367, 90] width 28 height 11
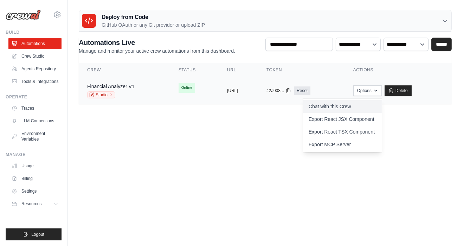
click at [339, 103] on link "Chat with this Crew" at bounding box center [342, 106] width 79 height 13
click at [341, 120] on link "Export React JSX Component" at bounding box center [342, 119] width 79 height 13
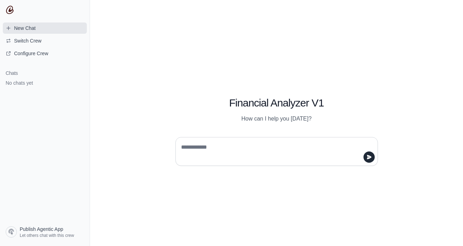
click at [17, 29] on span "New Chat" at bounding box center [24, 28] width 21 height 7
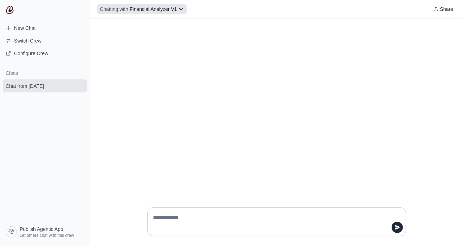
click at [113, 10] on span "Chatting with" at bounding box center [114, 9] width 28 height 7
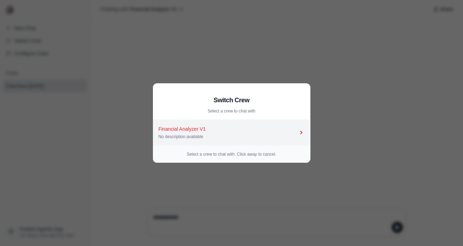
click at [303, 135] on icon at bounding box center [301, 132] width 7 height 7
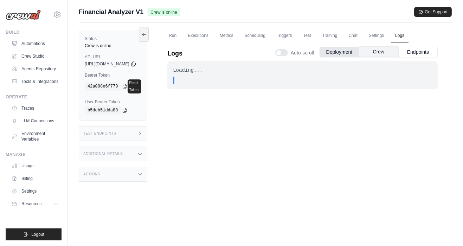
click at [380, 53] on button "Crew" at bounding box center [378, 51] width 39 height 11
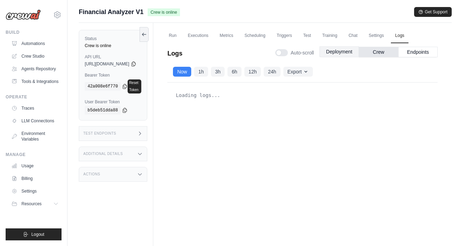
click at [338, 51] on button "Deployment" at bounding box center [338, 51] width 39 height 11
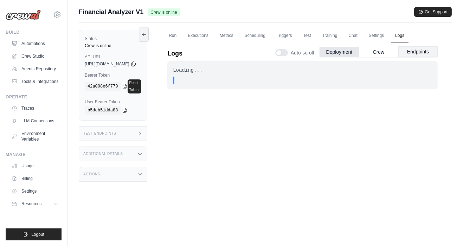
click at [420, 54] on button "Endpoints" at bounding box center [417, 51] width 39 height 11
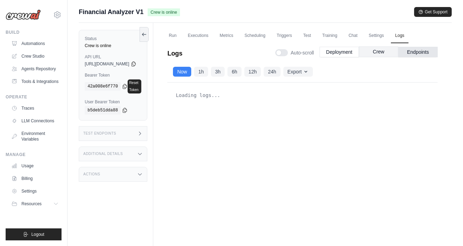
click at [374, 52] on button "Crew" at bounding box center [378, 51] width 39 height 11
click at [337, 53] on button "Deployment" at bounding box center [338, 51] width 39 height 11
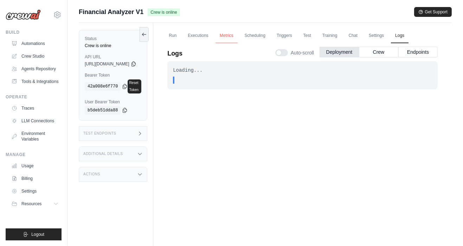
click at [238, 34] on link "Metrics" at bounding box center [226, 35] width 22 height 15
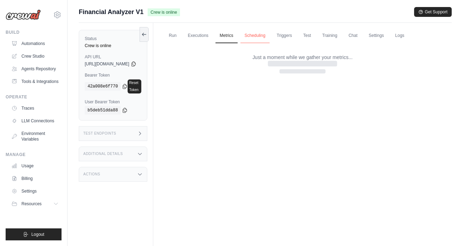
click at [269, 34] on link "Scheduling" at bounding box center [254, 35] width 29 height 15
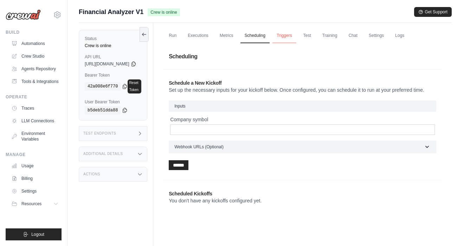
click at [296, 33] on link "Triggers" at bounding box center [284, 35] width 24 height 15
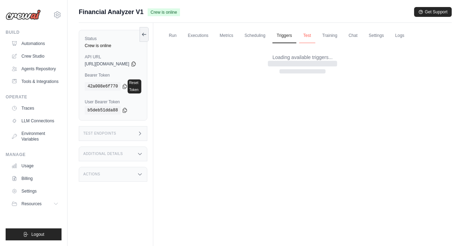
click at [315, 36] on link "Test" at bounding box center [307, 35] width 16 height 15
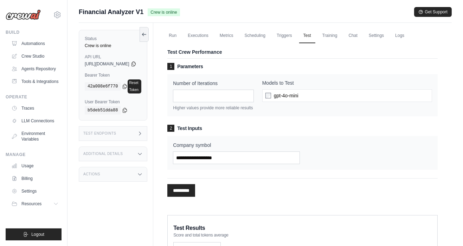
click at [360, 95] on div "gpt-4o-mini" at bounding box center [347, 95] width 170 height 13
click at [296, 37] on link "Triggers" at bounding box center [284, 35] width 24 height 15
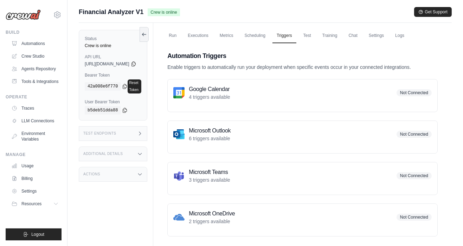
click at [321, 43] on div "Automation Triggers Enable triggers to automatically run your deployment when s…" at bounding box center [302, 144] width 287 height 202
click at [315, 36] on link "Test" at bounding box center [307, 35] width 16 height 15
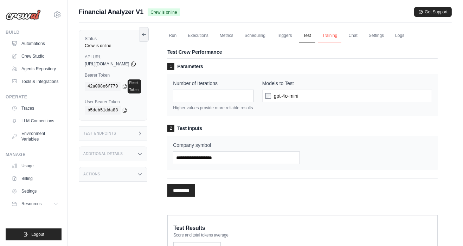
click at [342, 37] on link "Training" at bounding box center [330, 35] width 24 height 15
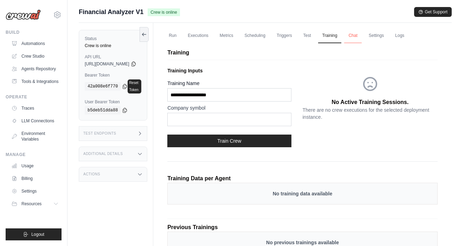
click at [361, 35] on link "Chat" at bounding box center [352, 35] width 17 height 15
click at [388, 34] on link "Settings" at bounding box center [376, 35] width 24 height 15
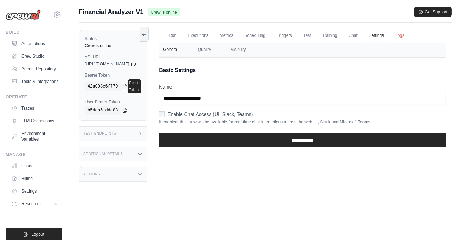
click at [408, 35] on link "Logs" at bounding box center [400, 35] width 18 height 15
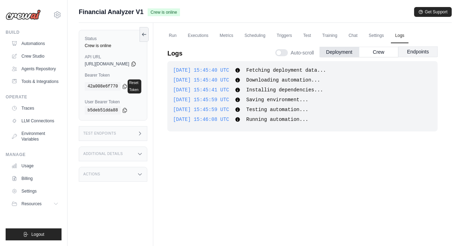
click at [421, 53] on button "Endpoints" at bounding box center [417, 51] width 39 height 11
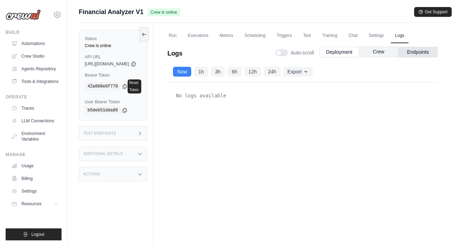
click at [381, 51] on button "Crew" at bounding box center [378, 51] width 39 height 11
click at [181, 34] on link "Run" at bounding box center [172, 35] width 16 height 15
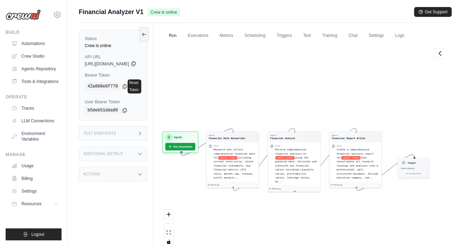
click at [136, 61] on icon at bounding box center [134, 64] width 6 height 6
click at [143, 171] on icon at bounding box center [140, 174] width 6 height 6
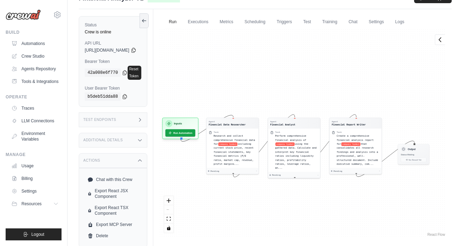
scroll to position [19, 0]
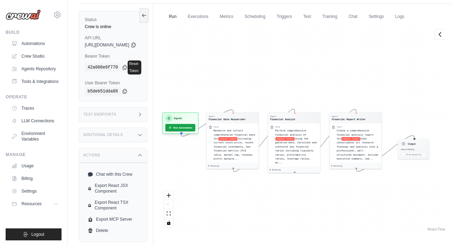
click at [99, 133] on h3 "Additional Details" at bounding box center [102, 135] width 39 height 4
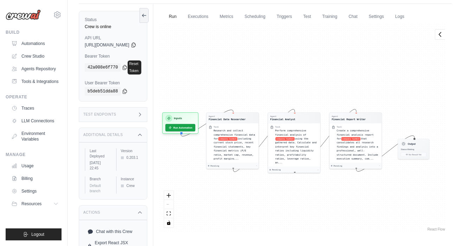
click at [104, 133] on h3 "Additional Details" at bounding box center [102, 135] width 39 height 4
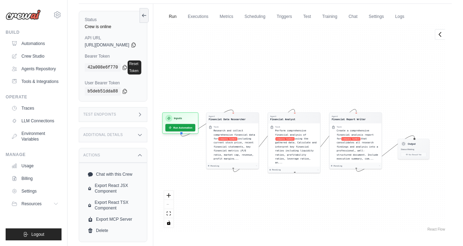
click at [99, 128] on div "Additional Details" at bounding box center [113, 135] width 69 height 15
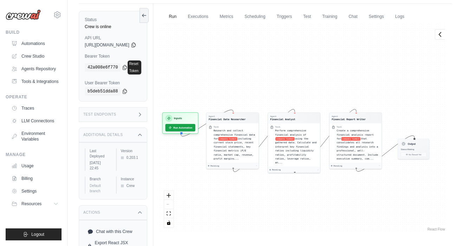
click at [100, 128] on div "Additional Details" at bounding box center [113, 135] width 69 height 15
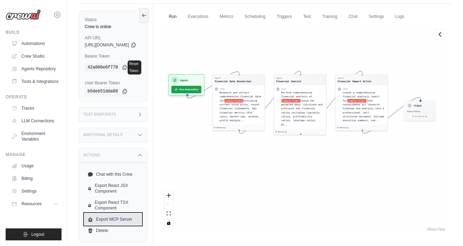
click at [108, 214] on link "Export MCP Server" at bounding box center [113, 219] width 57 height 11
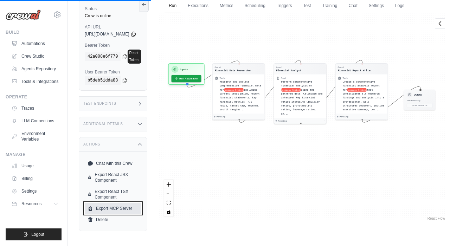
scroll to position [55, 0]
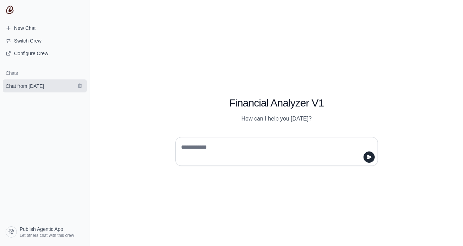
click at [30, 86] on span "Chat from [DATE]" at bounding box center [25, 86] width 38 height 7
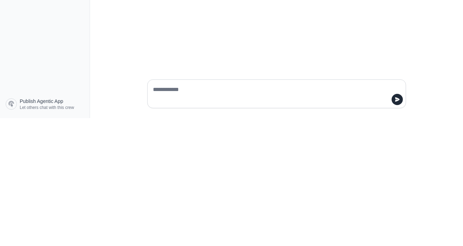
scroll to position [30, 0]
